Goal: Obtain resource: Download file/media

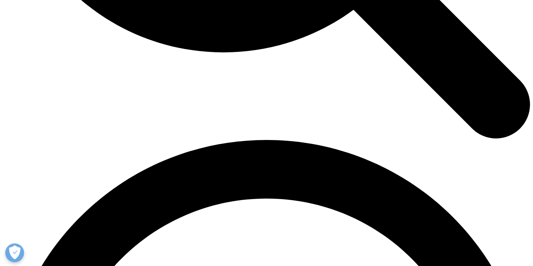
scroll to position [1184, 0]
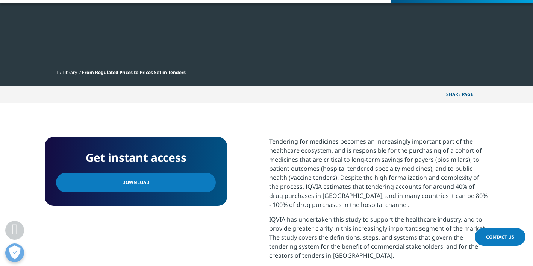
scroll to position [253, 0]
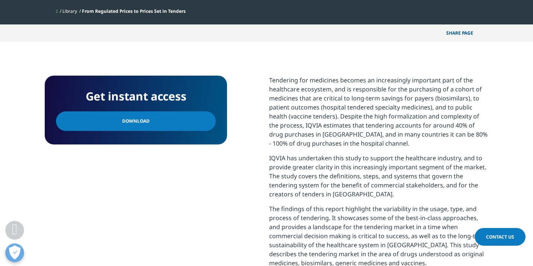
click at [165, 122] on link "Download" at bounding box center [136, 121] width 160 height 20
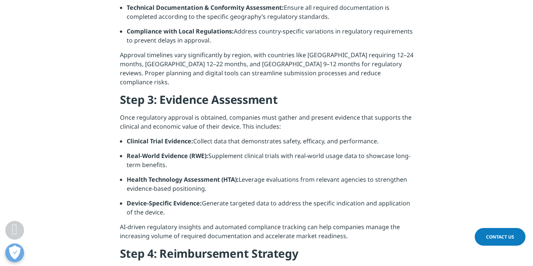
scroll to position [129, 0]
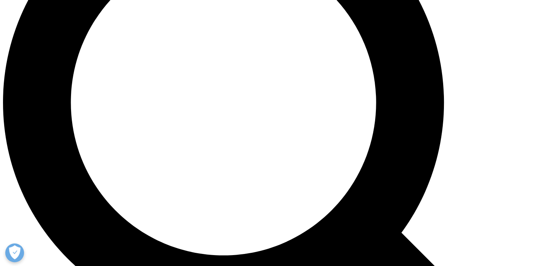
scroll to position [274, 0]
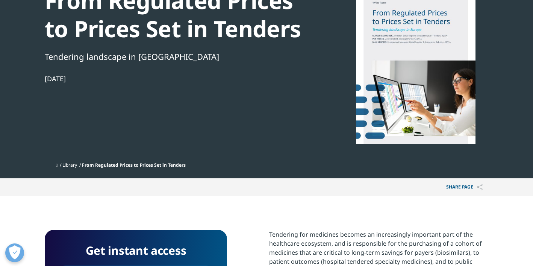
scroll to position [34, 0]
